Goal: Task Accomplishment & Management: Complete application form

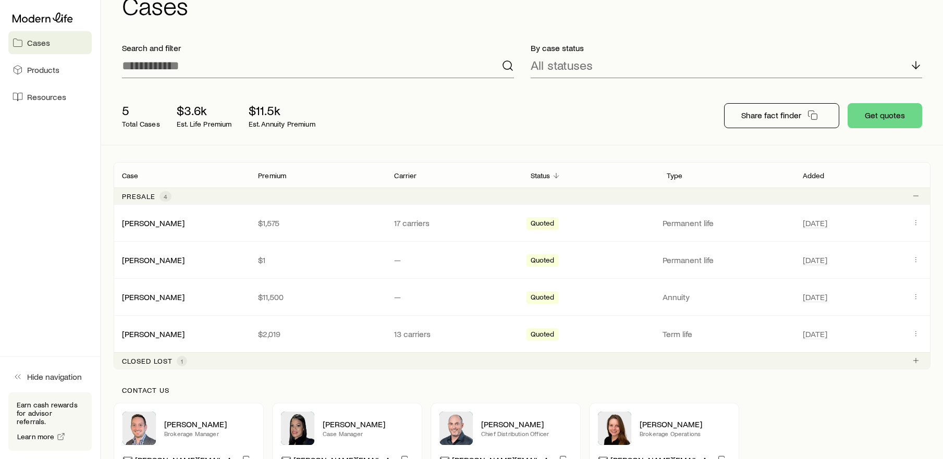
scroll to position [73, 0]
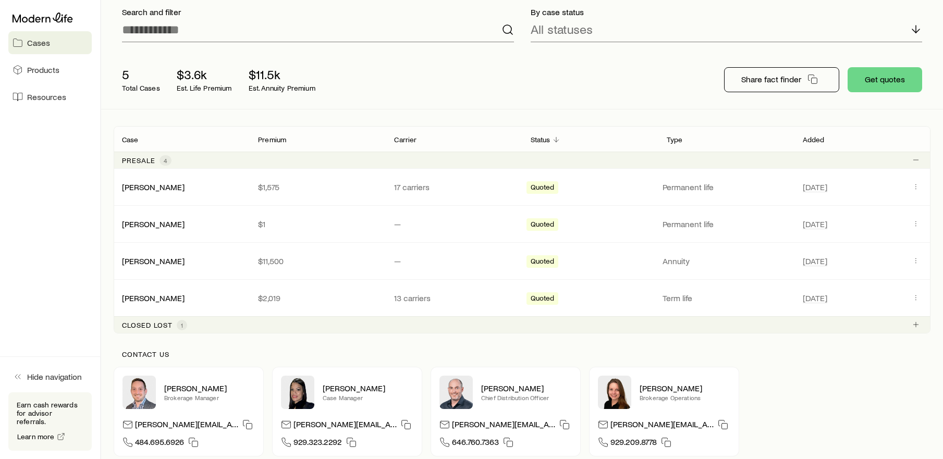
click at [185, 322] on span "1" at bounding box center [182, 325] width 10 height 10
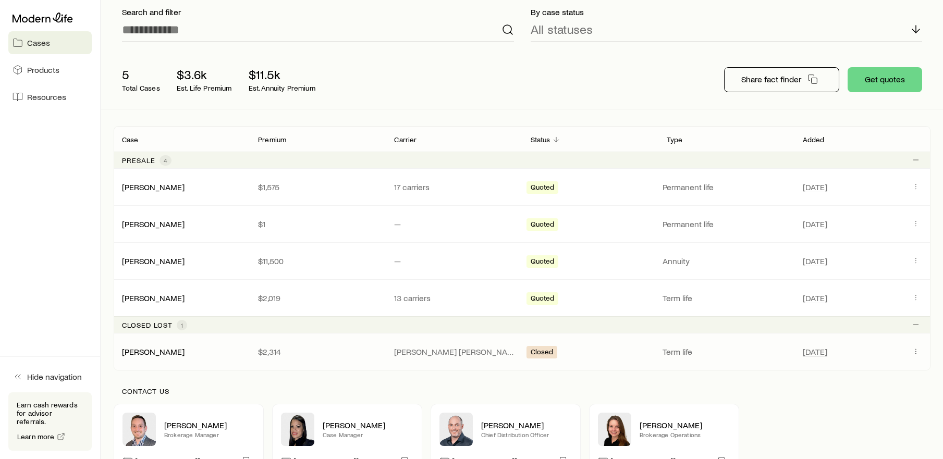
click at [474, 361] on div "[PERSON_NAME] $2,314 [PERSON_NAME] [PERSON_NAME] Closed Term life [DATE]" at bounding box center [522, 351] width 816 height 36
click at [413, 349] on p "[PERSON_NAME] [PERSON_NAME]" at bounding box center [453, 352] width 119 height 10
click at [163, 352] on link "[PERSON_NAME]" at bounding box center [153, 352] width 63 height 10
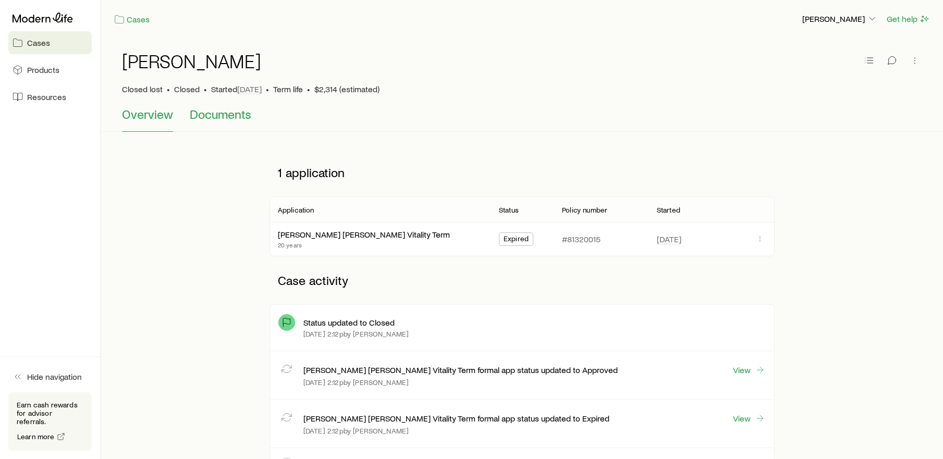
click at [207, 109] on span "Documents" at bounding box center [220, 114] width 61 height 15
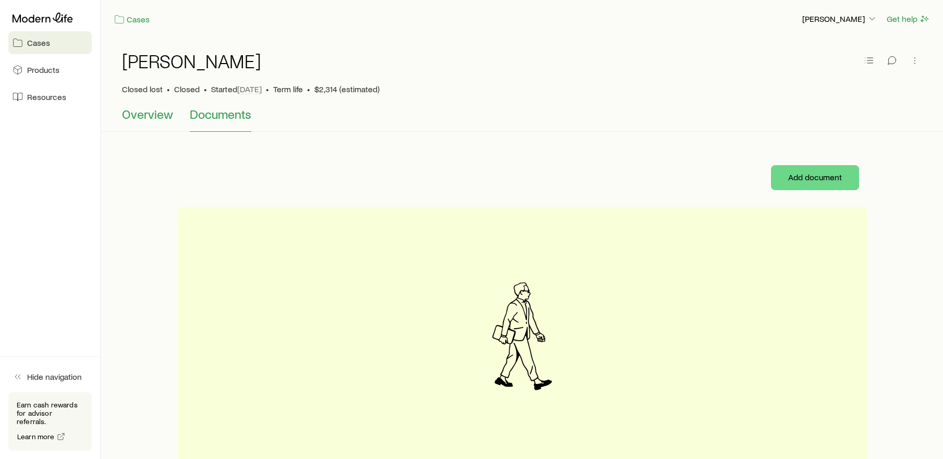
click at [151, 119] on span "Overview" at bounding box center [147, 114] width 51 height 15
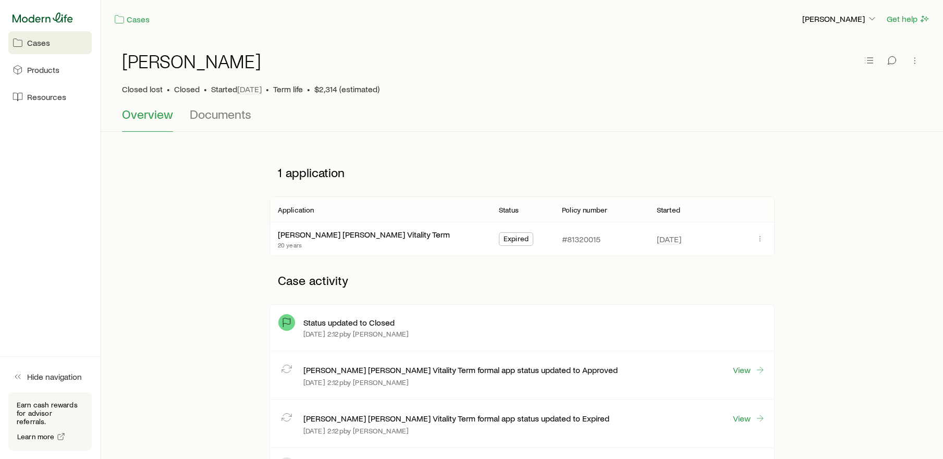
click at [41, 16] on icon at bounding box center [43, 18] width 60 height 10
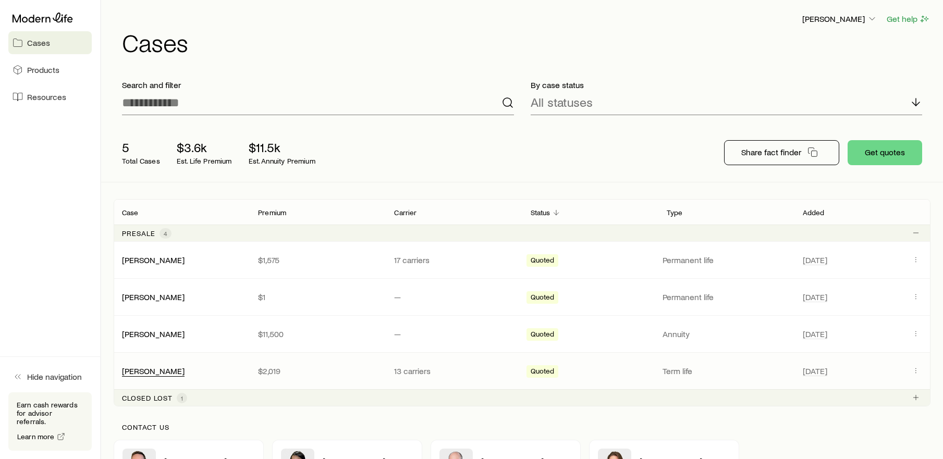
click at [160, 373] on link "[PERSON_NAME]" at bounding box center [153, 371] width 63 height 10
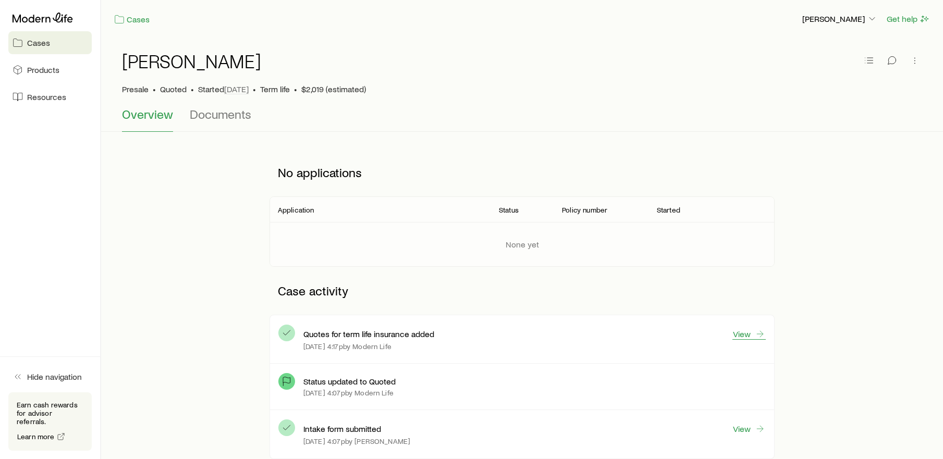
click at [748, 334] on link "View" at bounding box center [748, 333] width 33 height 11
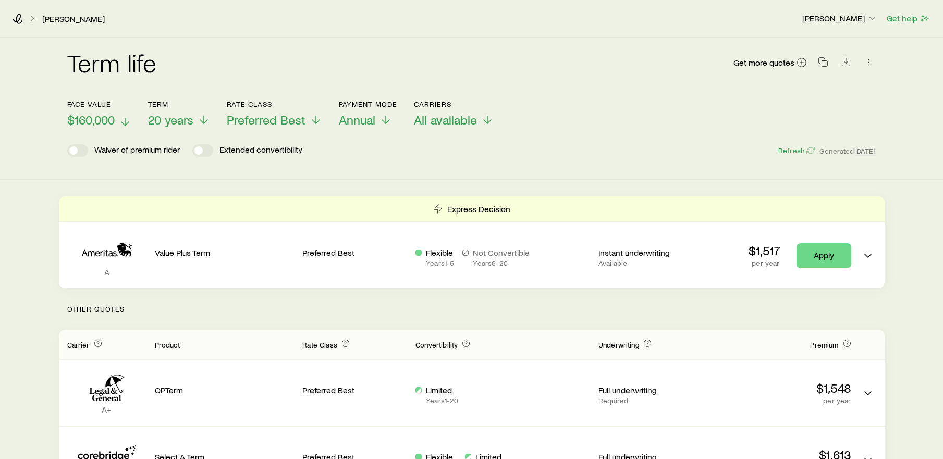
click at [107, 121] on span "$160,000" at bounding box center [90, 120] width 47 height 15
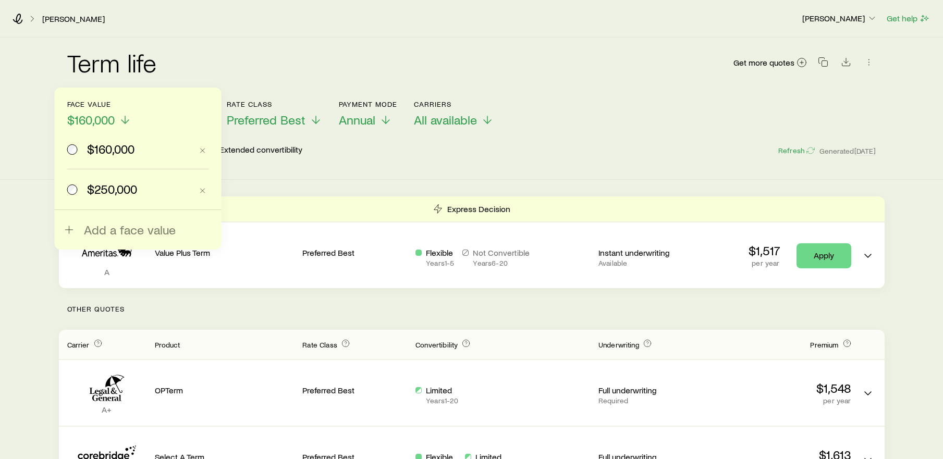
click at [100, 190] on span "$250,000" at bounding box center [112, 189] width 50 height 15
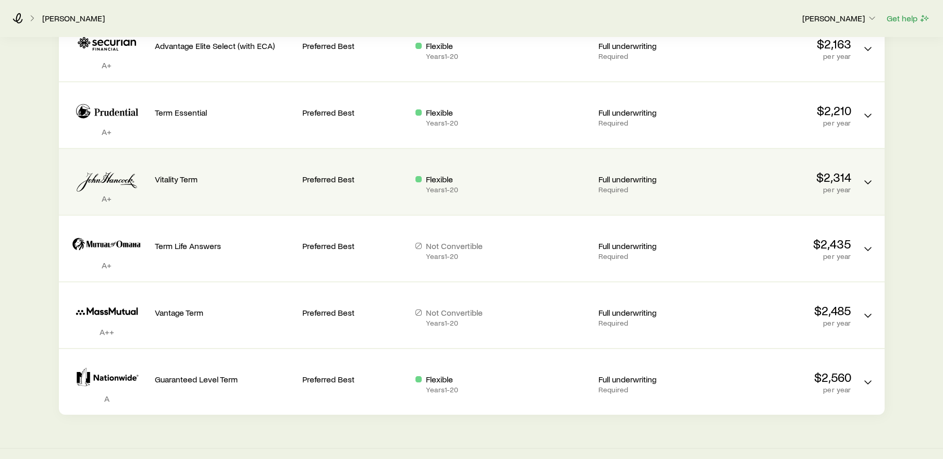
scroll to position [698, 0]
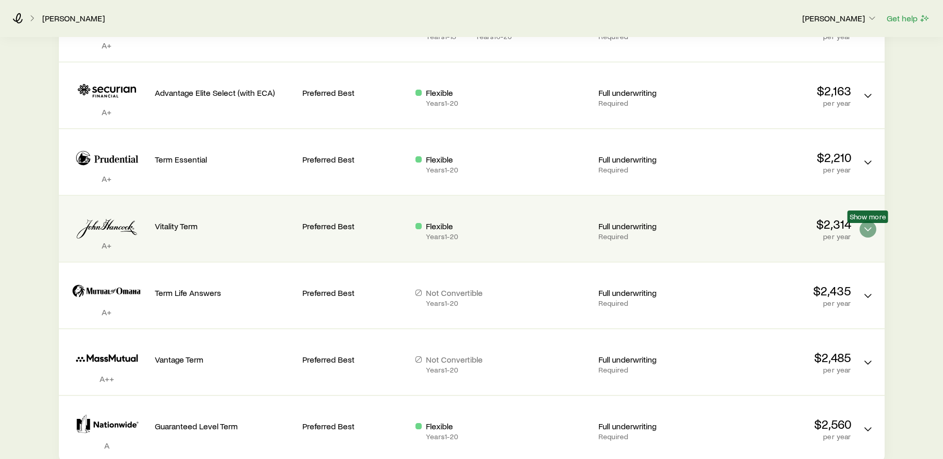
click at [863, 228] on icon "Term quotes" at bounding box center [867, 229] width 13 height 13
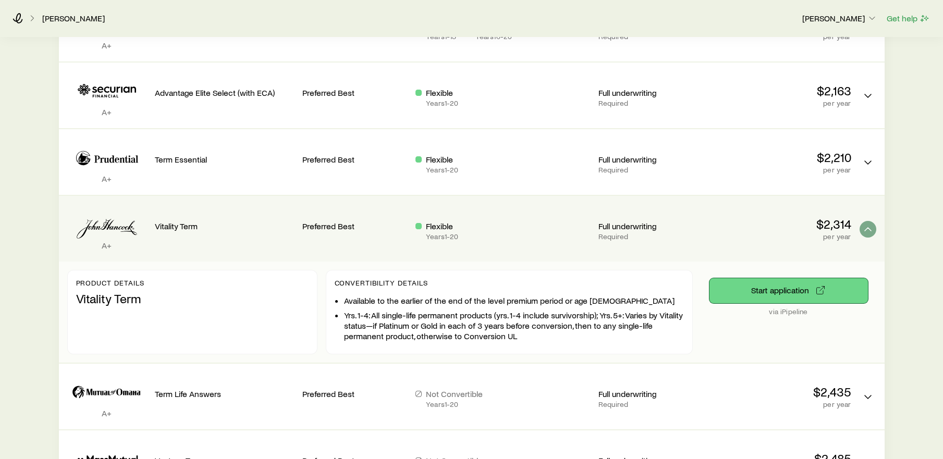
click at [775, 287] on button "Start application" at bounding box center [788, 290] width 158 height 25
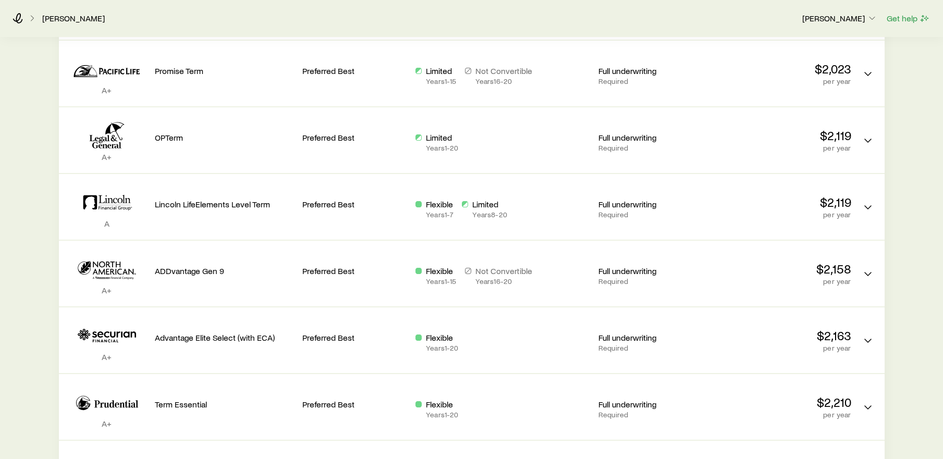
scroll to position [0, 0]
